Goal: Obtain resource: Download file/media

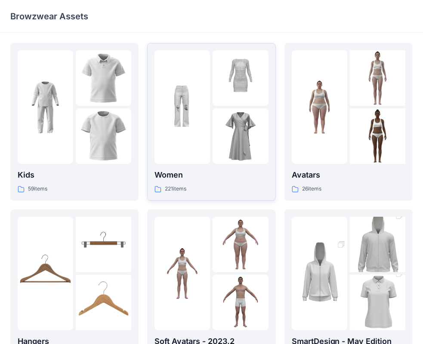
click at [185, 148] on div at bounding box center [183, 107] width 56 height 114
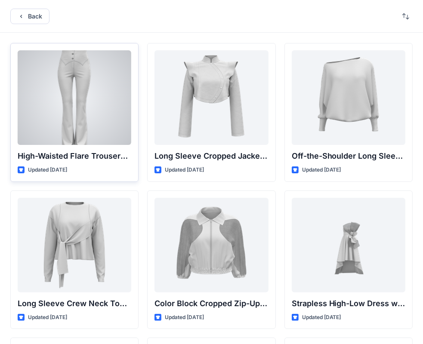
click at [73, 109] on div at bounding box center [75, 97] width 114 height 95
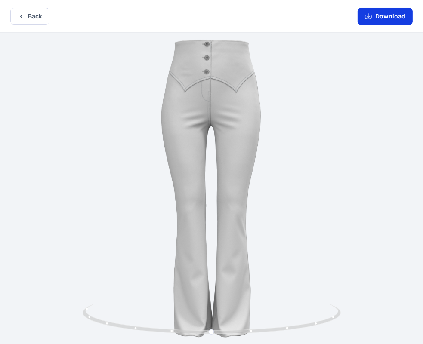
click at [382, 19] on button "Download" at bounding box center [385, 16] width 55 height 17
click at [378, 15] on button "Download" at bounding box center [385, 16] width 55 height 17
click at [368, 19] on icon "button" at bounding box center [368, 16] width 7 height 7
click at [370, 16] on icon "button" at bounding box center [368, 15] width 3 height 4
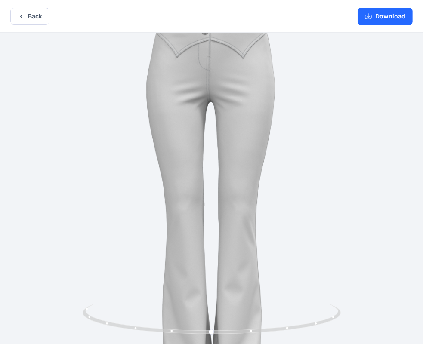
drag, startPoint x: 199, startPoint y: 186, endPoint x: 201, endPoint y: 181, distance: 6.2
click at [195, 180] on img at bounding box center [211, 183] width 405 height 405
click at [385, 19] on button "Download" at bounding box center [385, 16] width 55 height 17
click at [375, 21] on button "Download" at bounding box center [385, 16] width 55 height 17
click at [40, 15] on button "Back" at bounding box center [29, 16] width 39 height 17
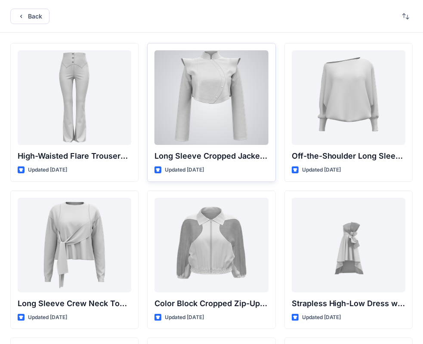
click at [215, 114] on div at bounding box center [212, 97] width 114 height 95
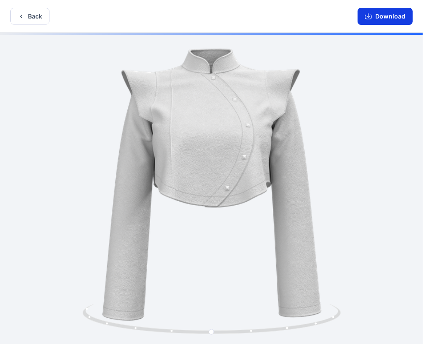
click at [370, 19] on icon "button" at bounding box center [368, 17] width 7 height 5
